Goal: Book appointment/travel/reservation

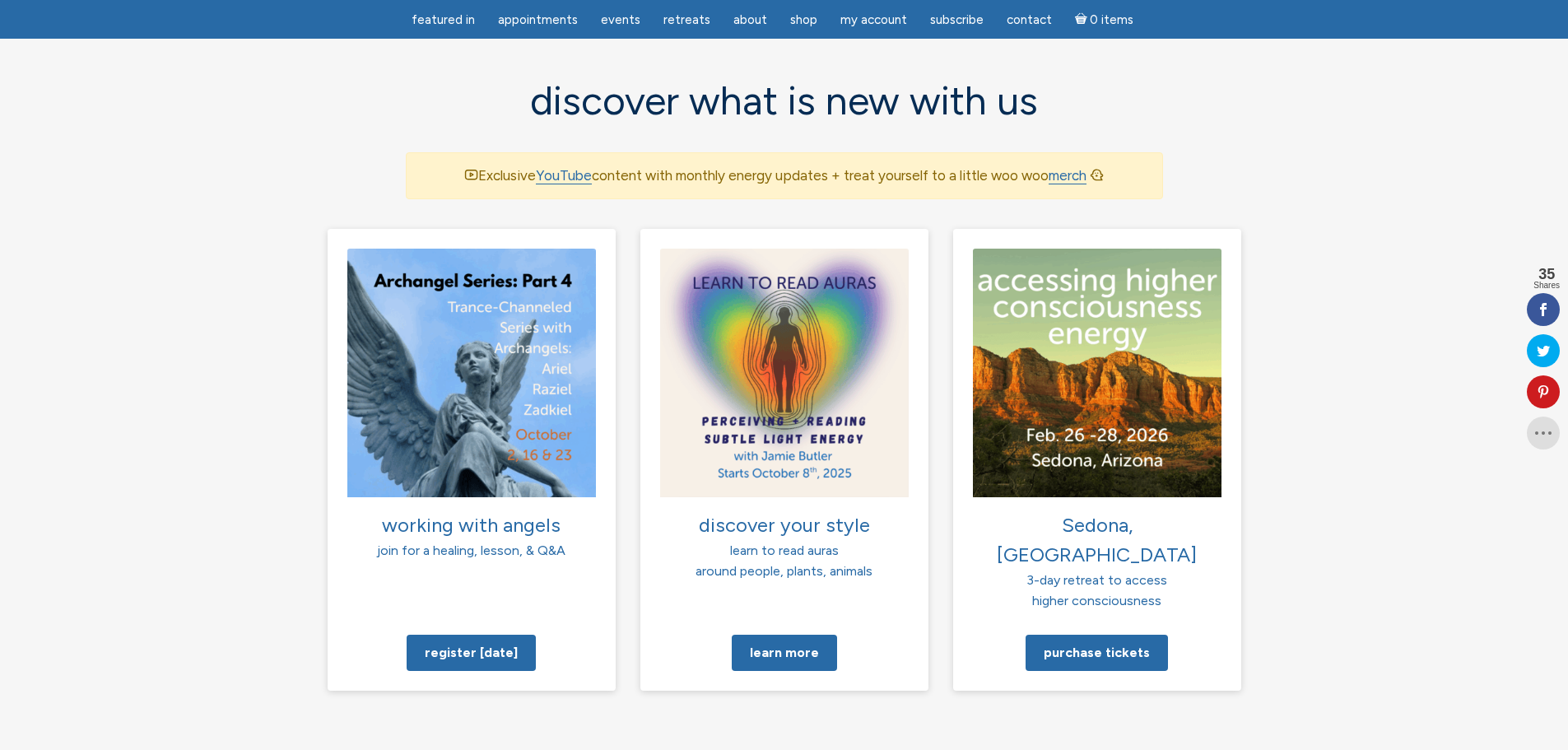
scroll to position [1071, 0]
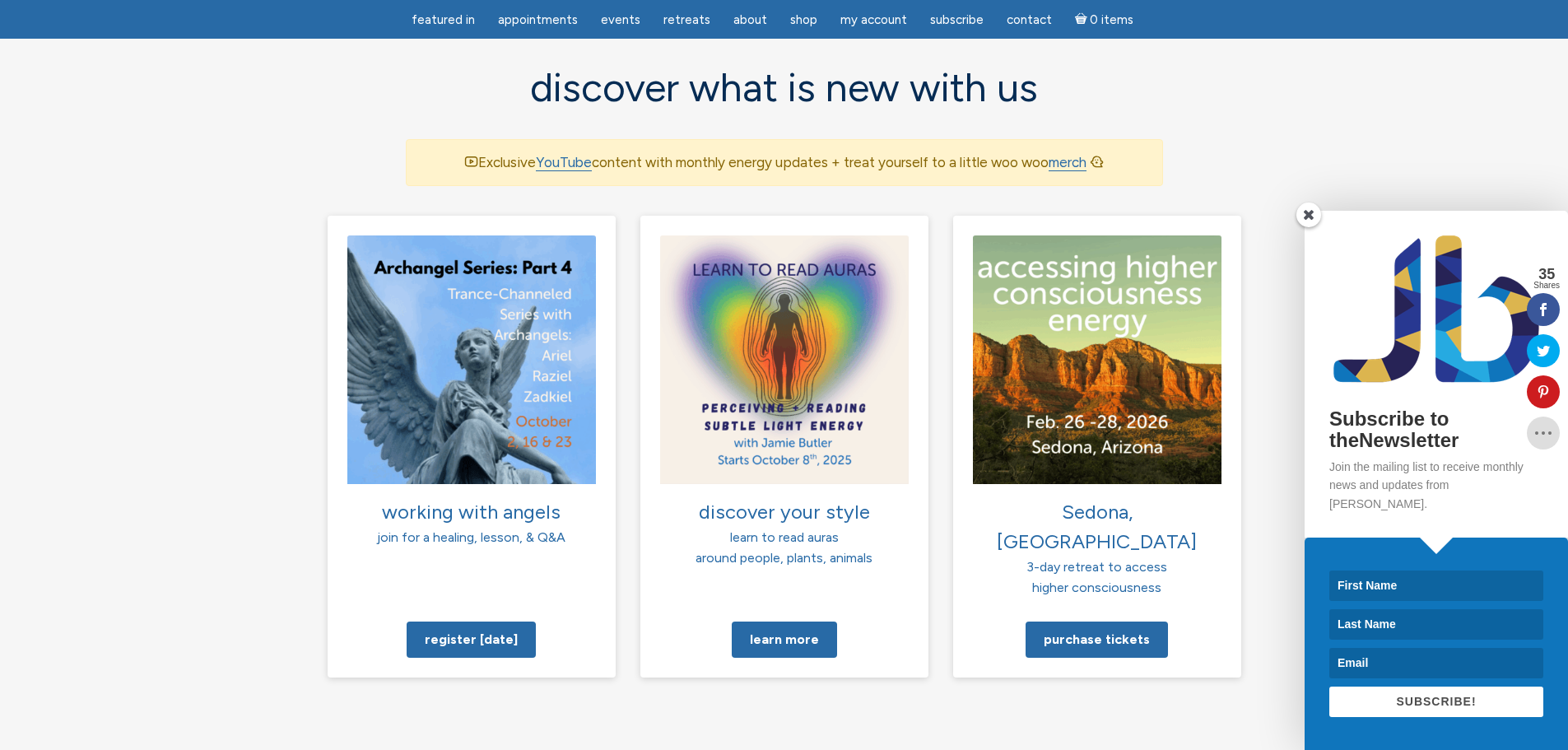
click at [1312, 228] on span at bounding box center [1308, 215] width 25 height 25
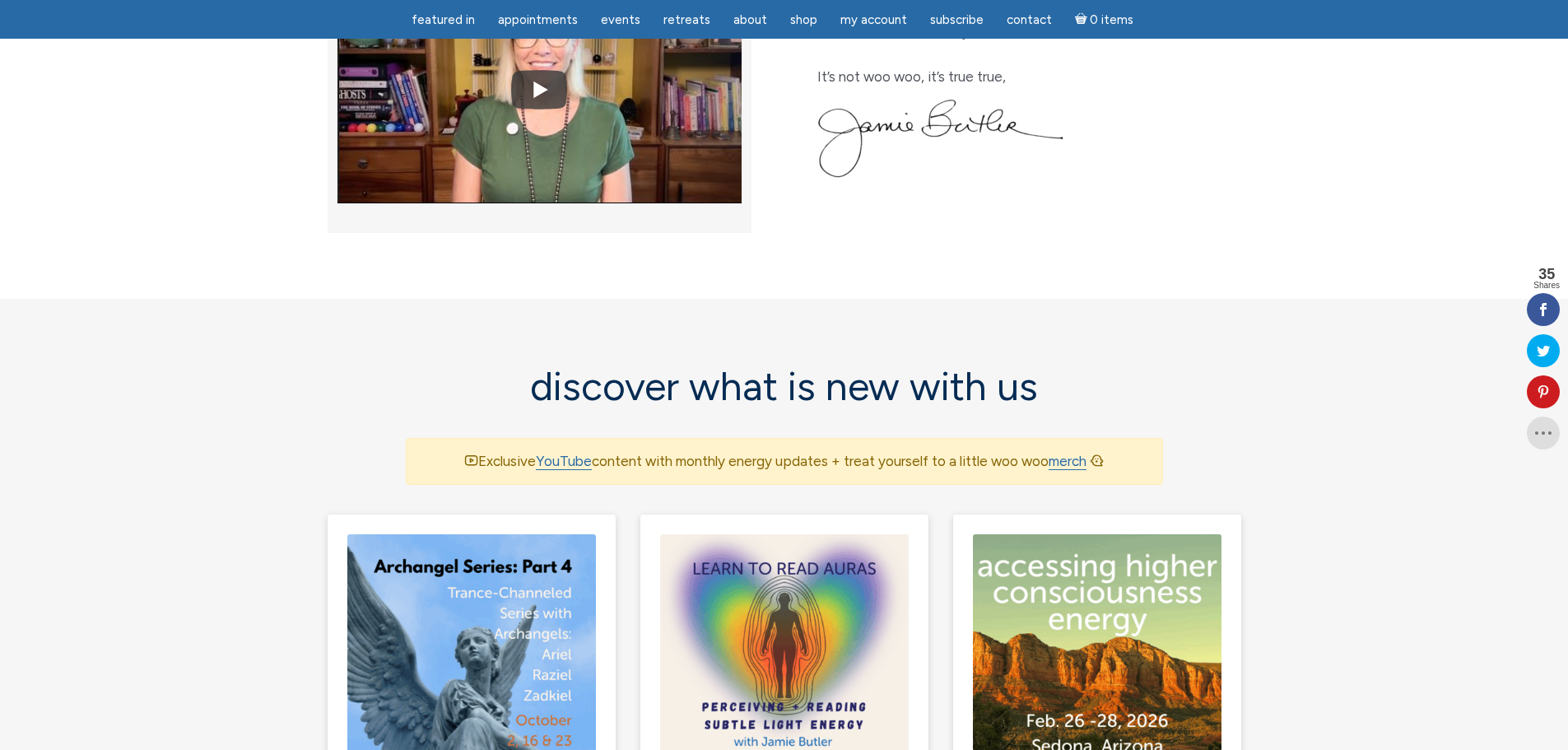
scroll to position [494, 0]
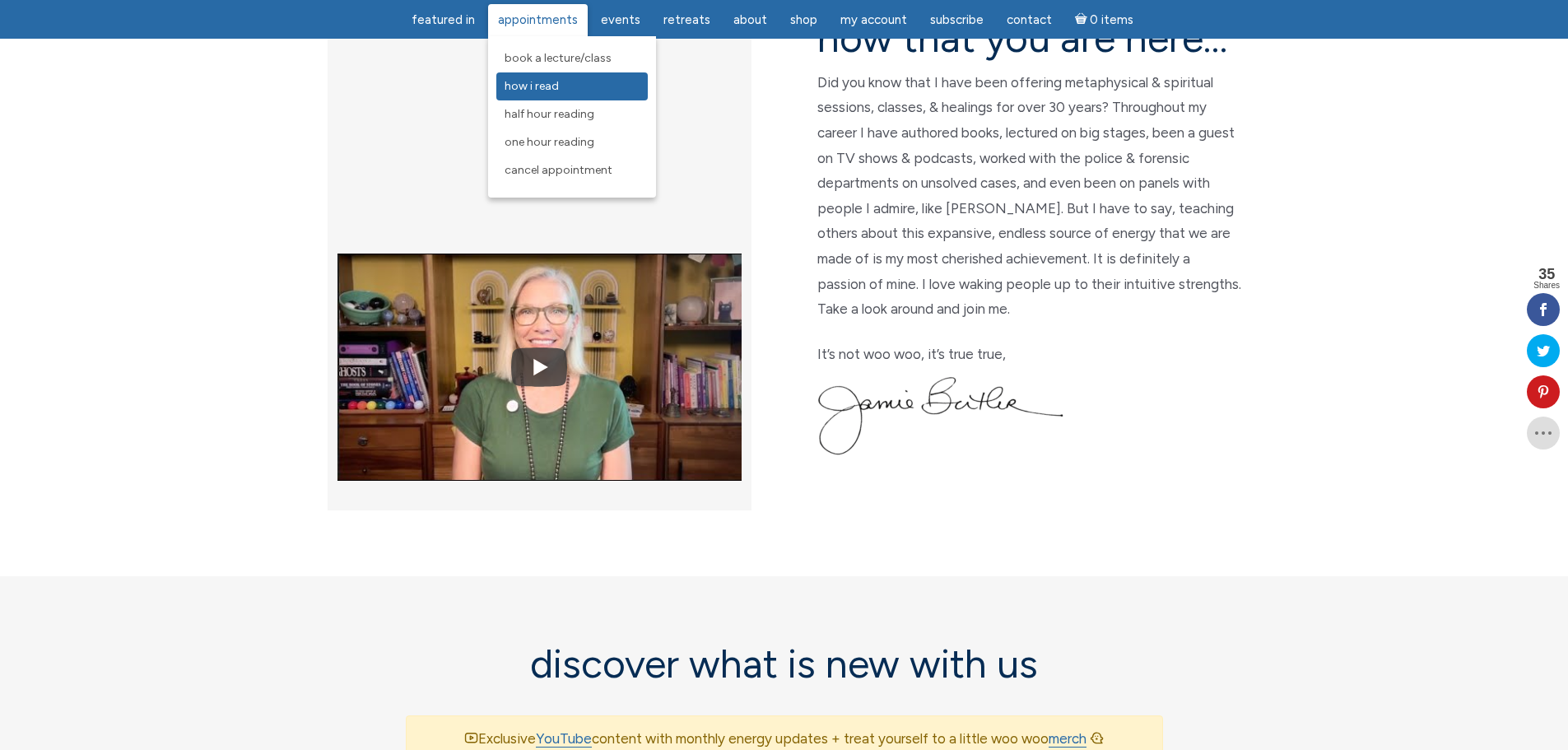
click at [544, 84] on span "How I Read" at bounding box center [531, 86] width 54 height 14
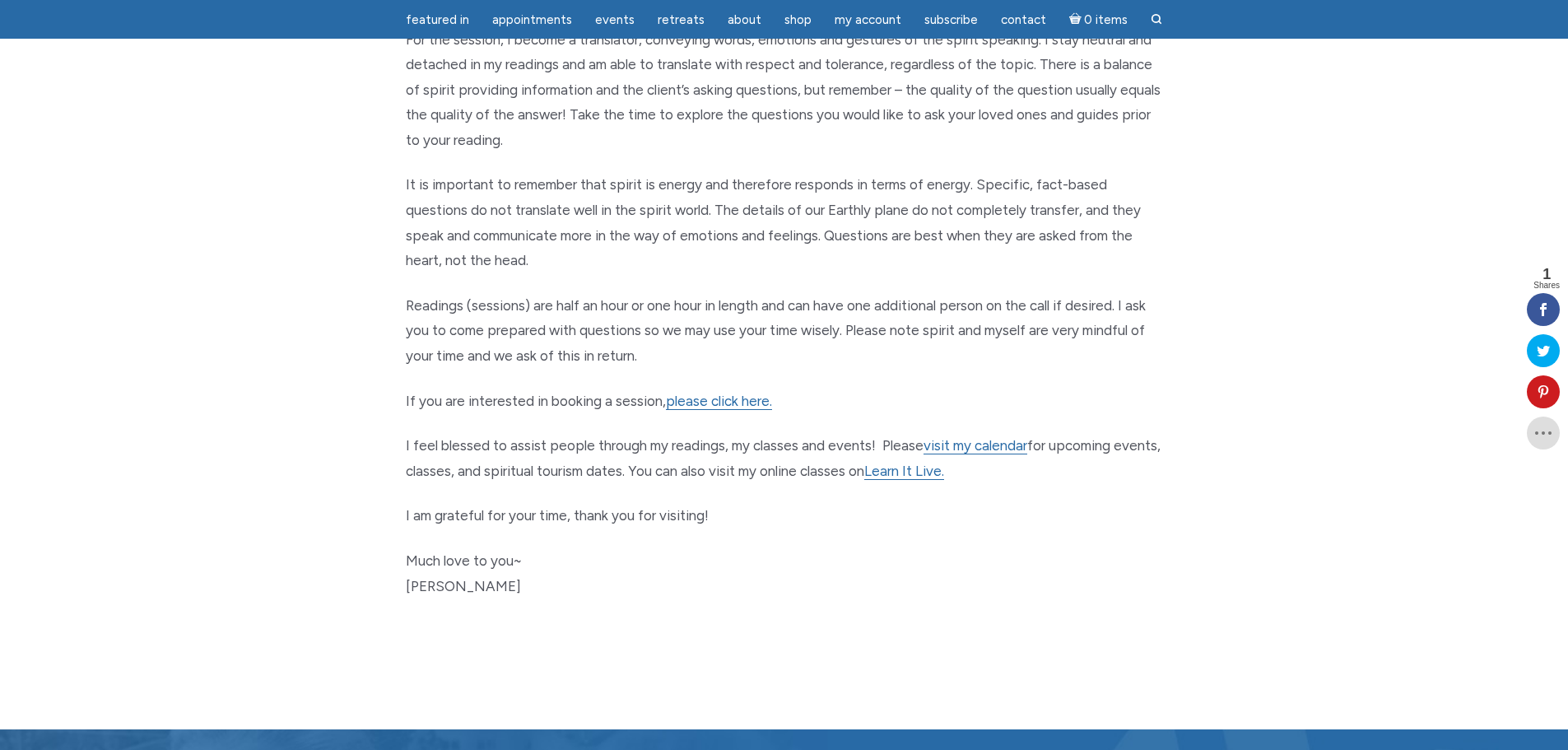
scroll to position [659, 0]
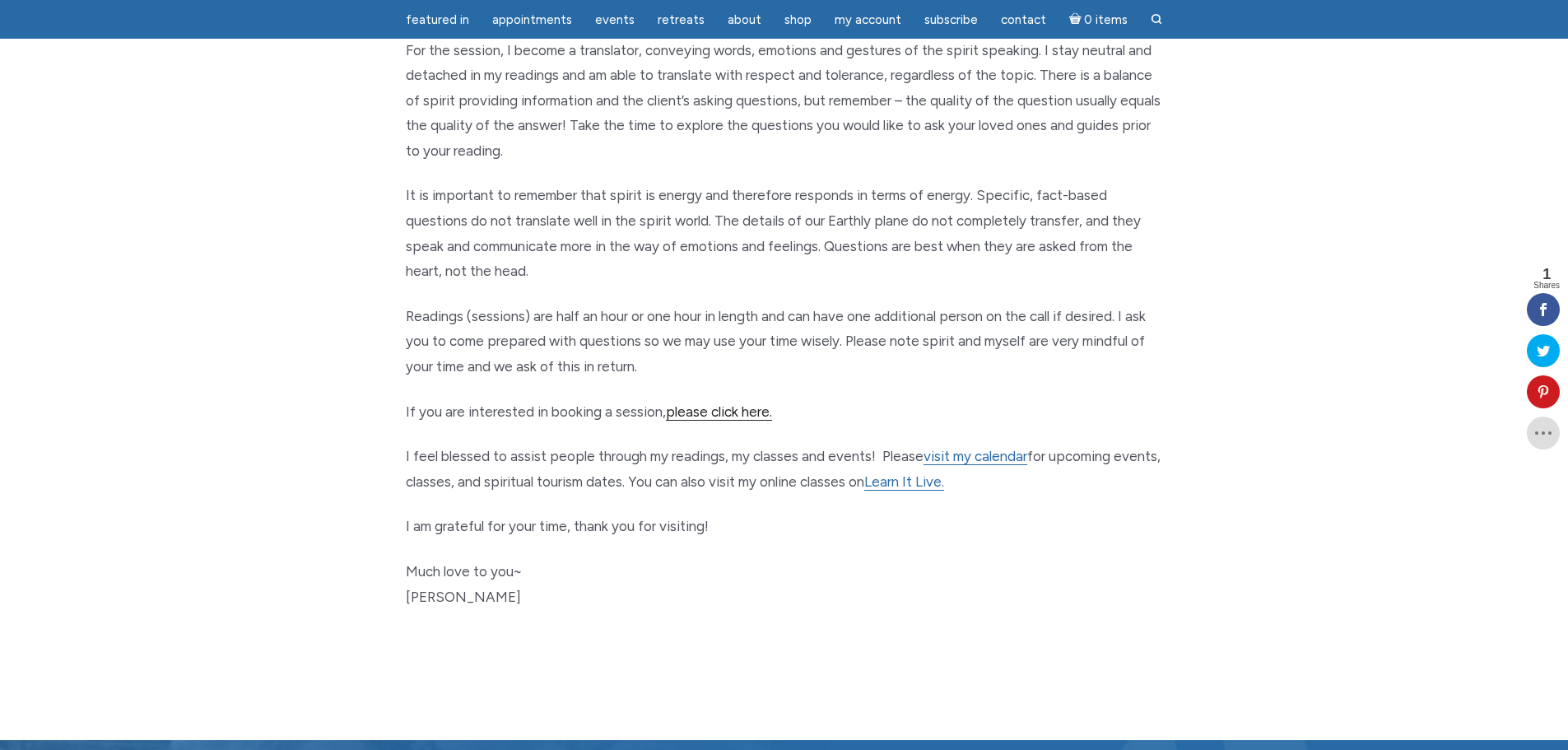
click at [754, 412] on link "please click here." at bounding box center [719, 413] width 106 height 18
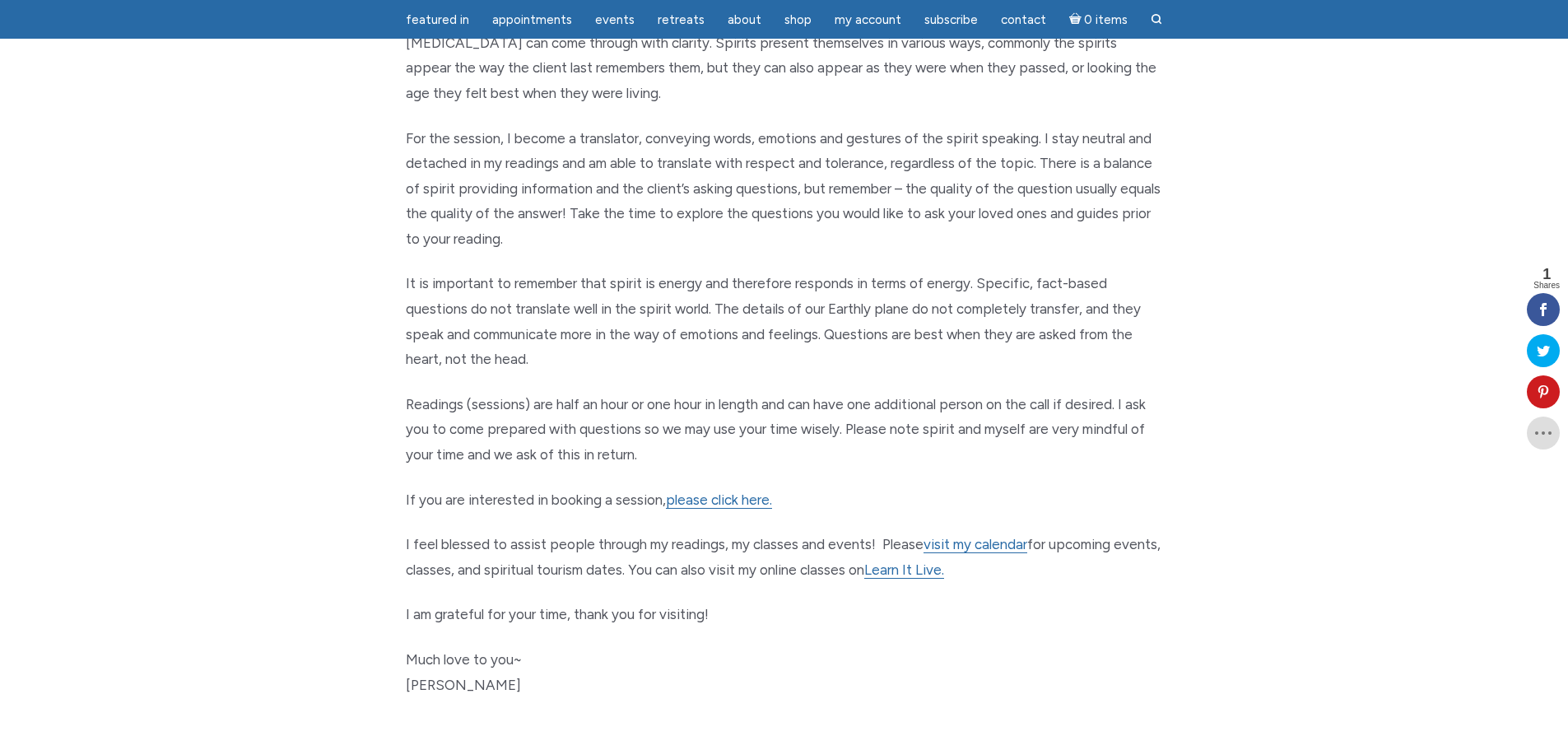
scroll to position [577, 0]
